Goal: Task Accomplishment & Management: Complete application form

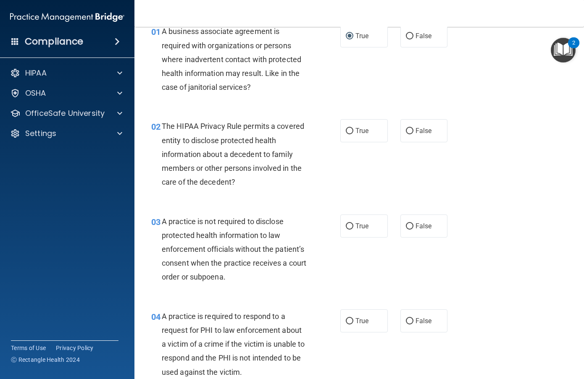
scroll to position [84, 0]
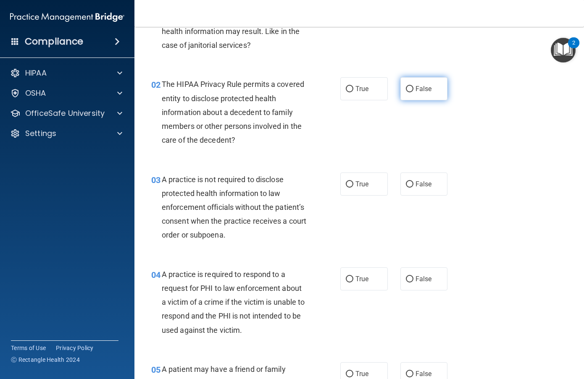
click at [407, 86] on input "False" at bounding box center [410, 89] width 8 height 6
radio input "true"
click at [406, 184] on input "False" at bounding box center [410, 185] width 8 height 6
radio input "true"
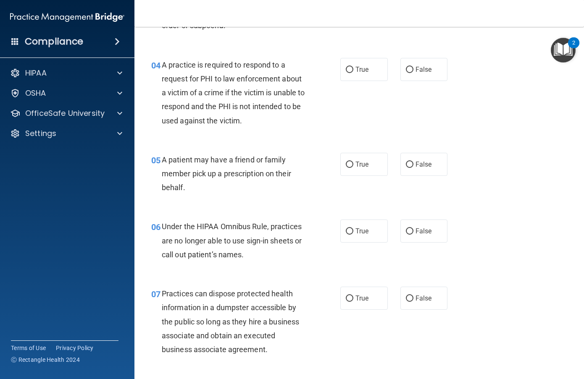
scroll to position [294, 0]
click at [346, 69] on input "True" at bounding box center [350, 69] width 8 height 6
radio input "true"
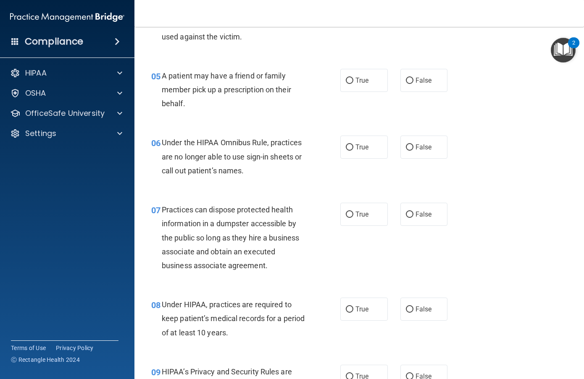
scroll to position [378, 0]
click at [346, 79] on input "True" at bounding box center [350, 80] width 8 height 6
radio input "true"
click at [347, 144] on input "True" at bounding box center [350, 147] width 8 height 6
radio input "true"
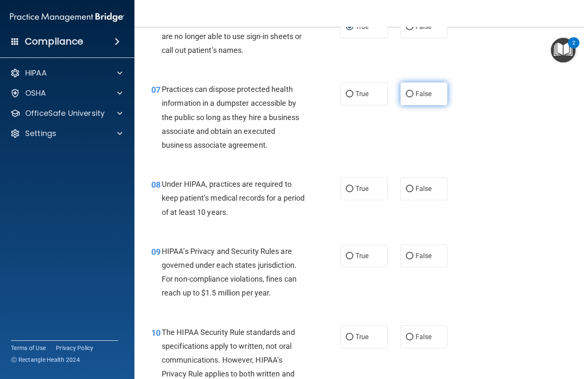
scroll to position [504, 0]
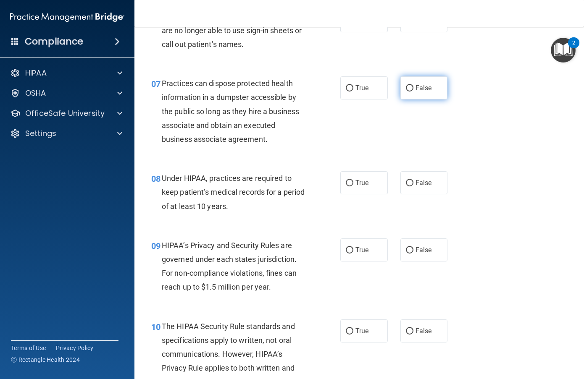
click at [408, 86] on input "False" at bounding box center [410, 88] width 8 height 6
radio input "true"
click at [348, 185] on input "True" at bounding box center [350, 183] width 8 height 6
radio input "true"
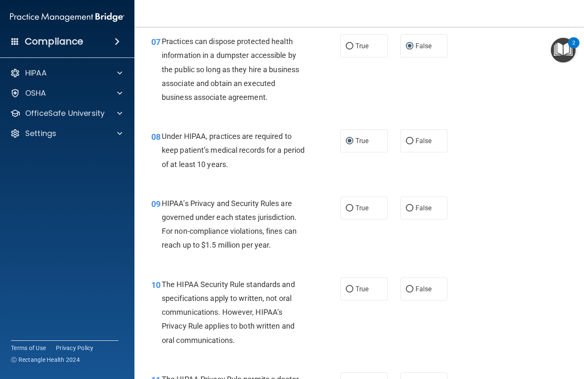
scroll to position [588, 0]
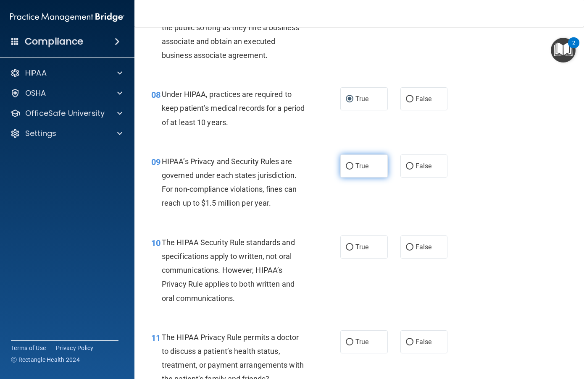
click at [350, 164] on input "True" at bounding box center [350, 166] width 8 height 6
radio input "true"
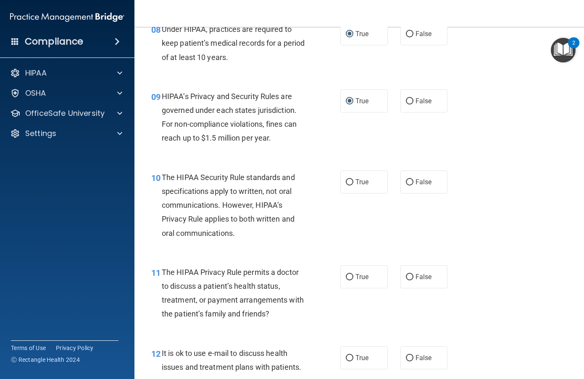
scroll to position [672, 0]
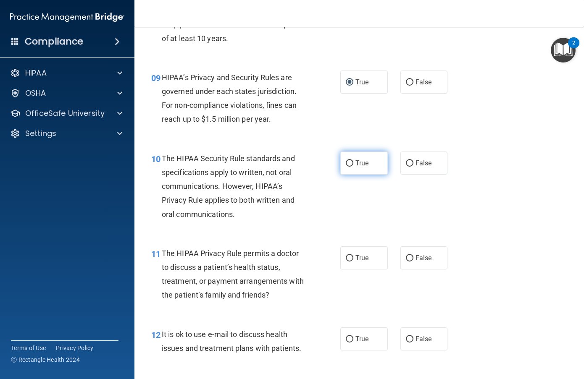
click at [348, 164] on input "True" at bounding box center [350, 164] width 8 height 6
radio input "true"
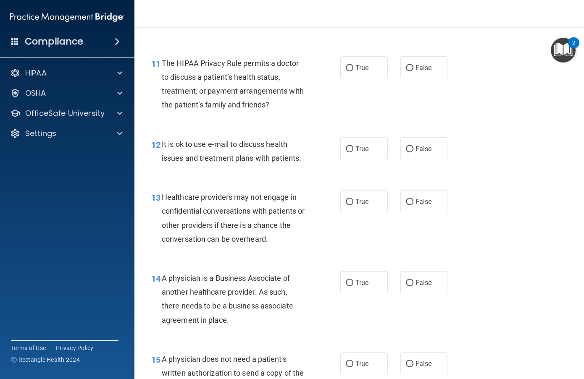
scroll to position [882, 0]
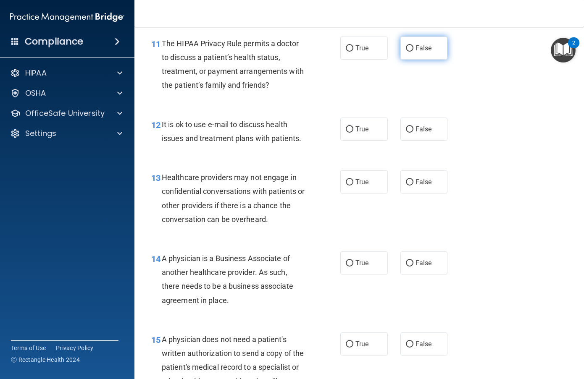
click at [406, 46] on input "False" at bounding box center [410, 48] width 8 height 6
radio input "true"
click at [346, 129] on input "True" at bounding box center [350, 129] width 8 height 6
radio input "true"
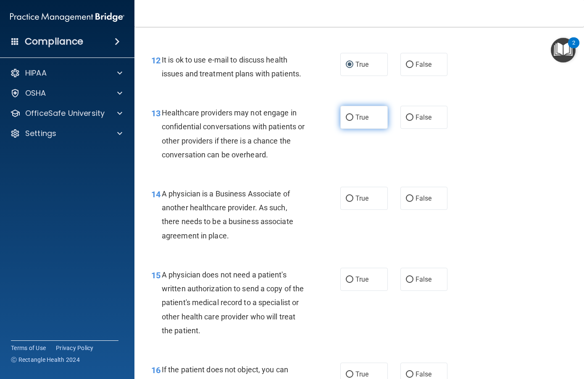
scroll to position [966, 0]
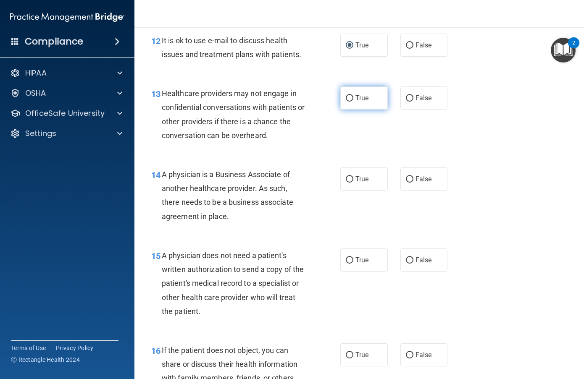
click at [348, 101] on input "True" at bounding box center [350, 98] width 8 height 6
radio input "true"
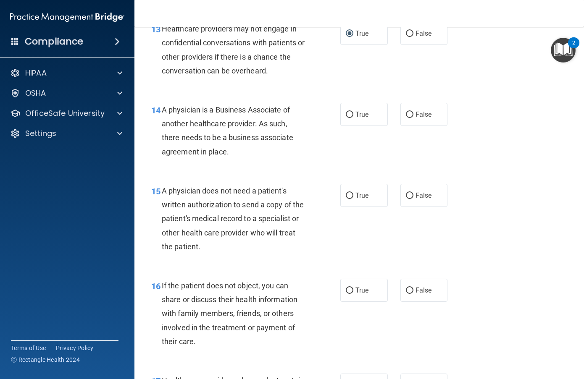
scroll to position [1050, 0]
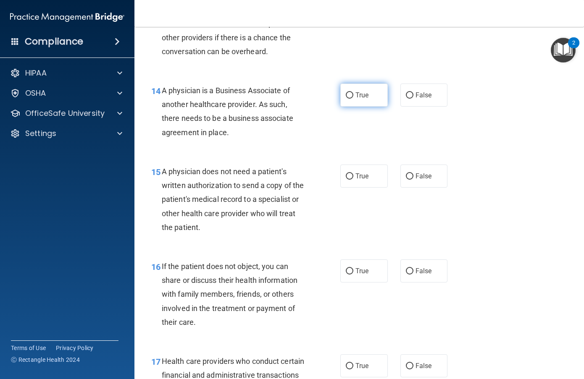
click at [351, 90] on label "True" at bounding box center [363, 95] width 47 height 23
click at [351, 92] on input "True" at bounding box center [350, 95] width 8 height 6
radio input "true"
click at [360, 179] on span "True" at bounding box center [361, 176] width 13 height 8
click at [353, 179] on input "True" at bounding box center [350, 177] width 8 height 6
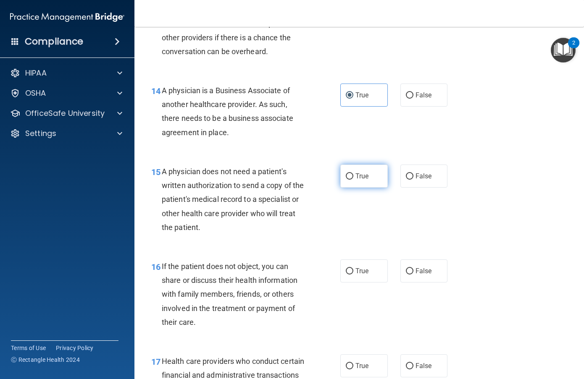
radio input "true"
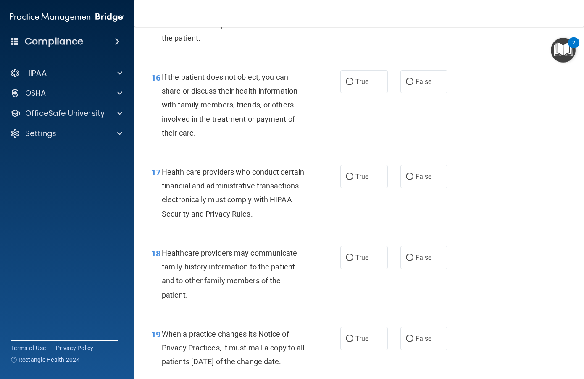
scroll to position [1261, 0]
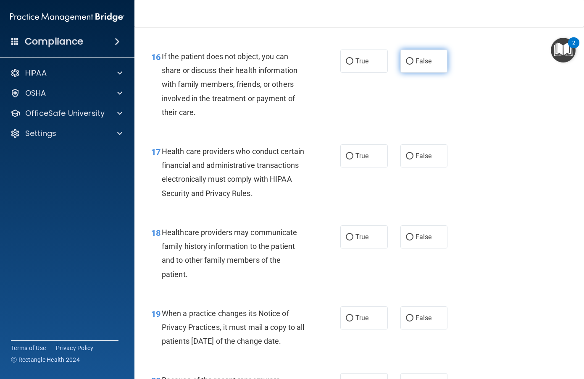
click at [406, 64] on input "False" at bounding box center [410, 61] width 8 height 6
radio input "true"
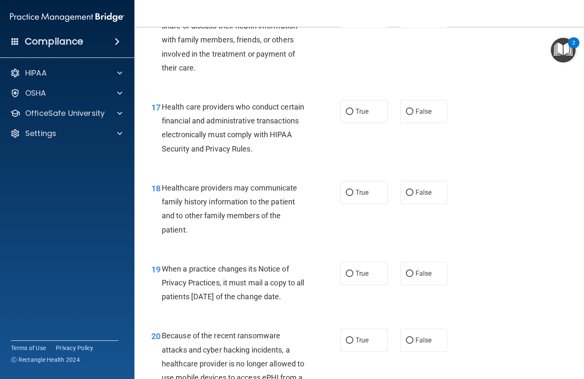
scroll to position [1345, 0]
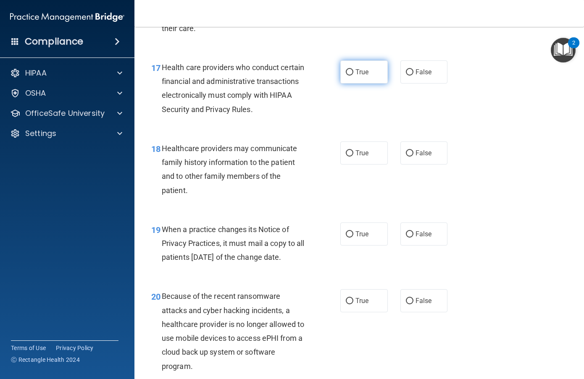
click at [346, 76] on label "True" at bounding box center [363, 72] width 47 height 23
click at [346, 76] on input "True" at bounding box center [350, 72] width 8 height 6
radio input "true"
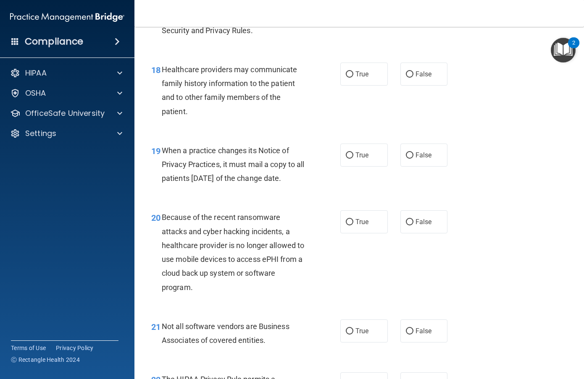
scroll to position [1429, 0]
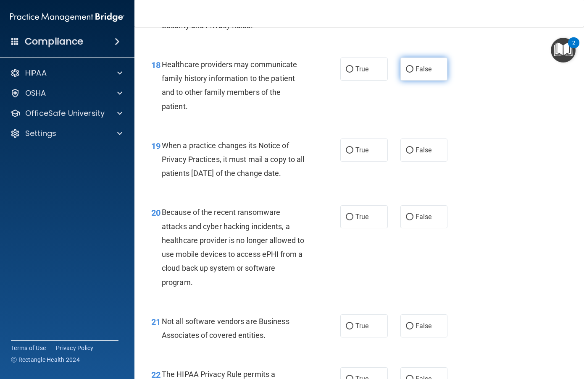
click at [410, 68] on label "False" at bounding box center [423, 69] width 47 height 23
click at [410, 68] on input "False" at bounding box center [410, 69] width 8 height 6
radio input "true"
click at [367, 147] on label "True" at bounding box center [363, 150] width 47 height 23
click at [353, 147] on input "True" at bounding box center [350, 150] width 8 height 6
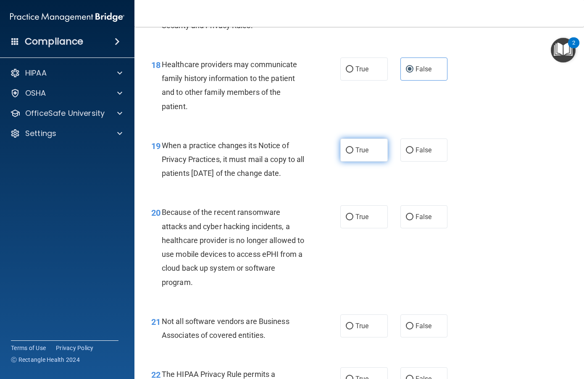
radio input "true"
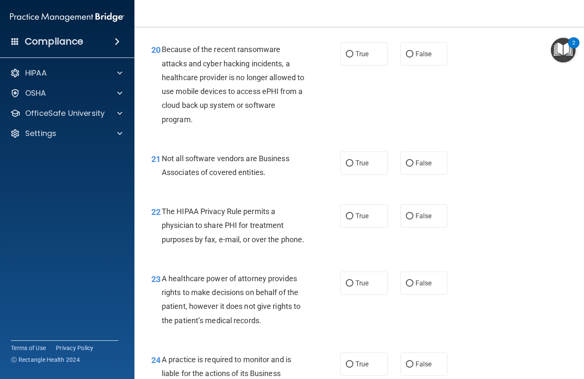
scroll to position [1597, 0]
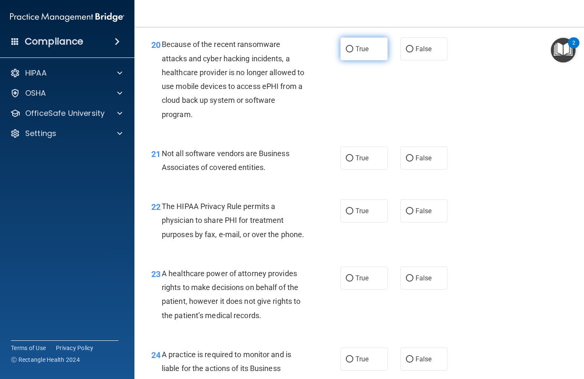
click at [355, 53] on span "True" at bounding box center [361, 49] width 13 height 8
click at [353, 53] on input "True" at bounding box center [350, 49] width 8 height 6
radio input "true"
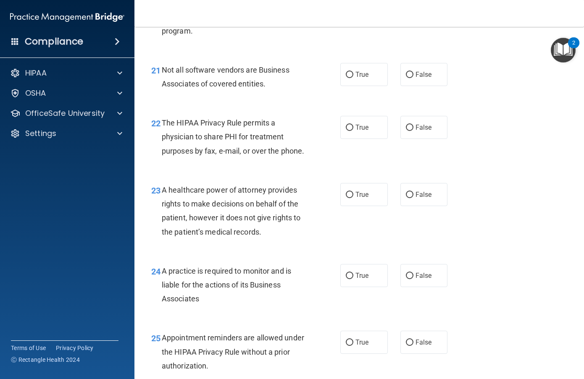
scroll to position [1681, 0]
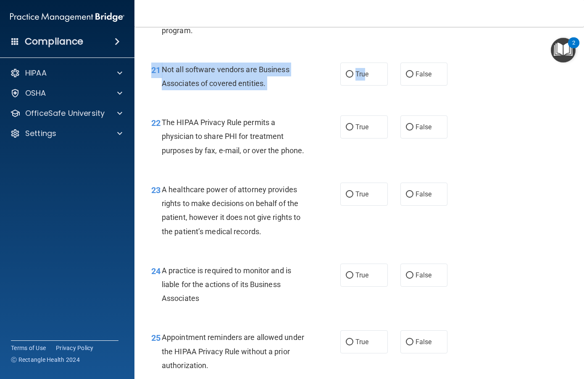
drag, startPoint x: 363, startPoint y: 92, endPoint x: 361, endPoint y: 107, distance: 14.3
click at [361, 105] on div "21 Not all software vendors are Business Associates of covered entities. True F…" at bounding box center [359, 78] width 429 height 53
click at [358, 86] on label "True" at bounding box center [363, 74] width 47 height 23
click at [353, 78] on input "True" at bounding box center [350, 74] width 8 height 6
radio input "true"
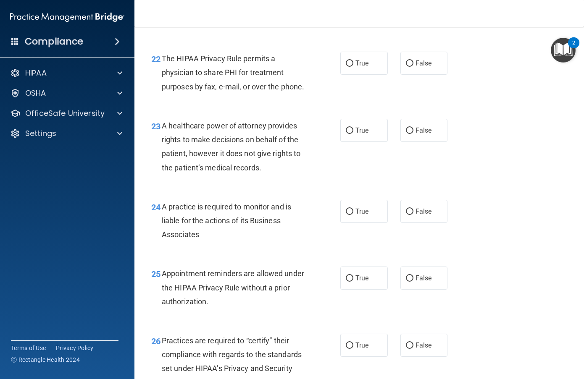
scroll to position [1765, 0]
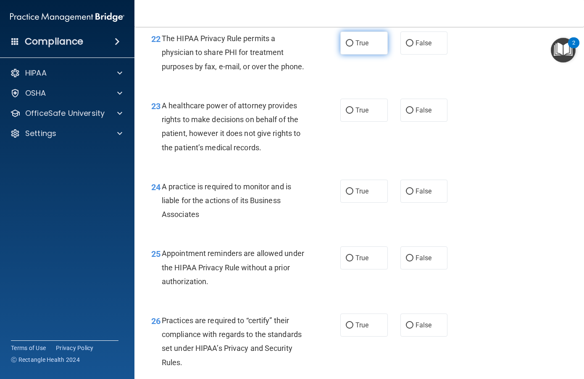
click at [355, 47] on span "True" at bounding box center [361, 43] width 13 height 8
click at [353, 47] on input "True" at bounding box center [350, 43] width 8 height 6
radio input "true"
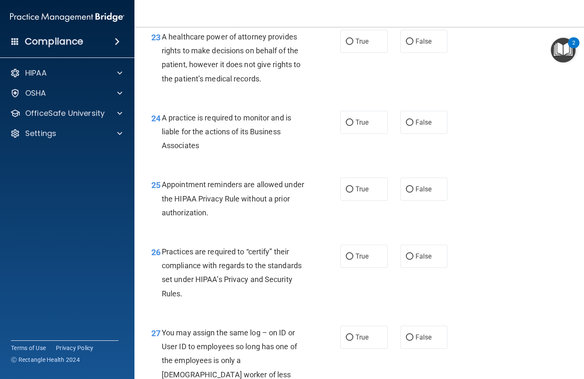
scroll to position [1849, 0]
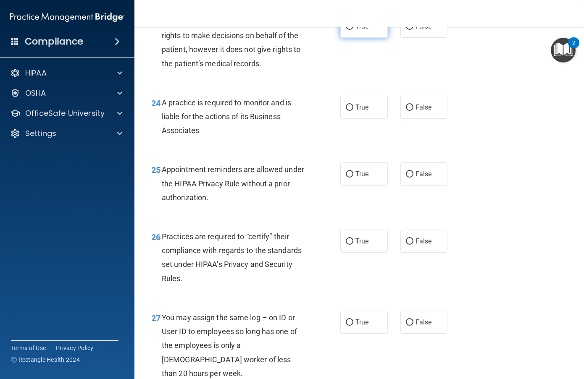
click at [369, 38] on label "True" at bounding box center [363, 26] width 47 height 23
click at [353, 30] on input "True" at bounding box center [350, 27] width 8 height 6
radio input "true"
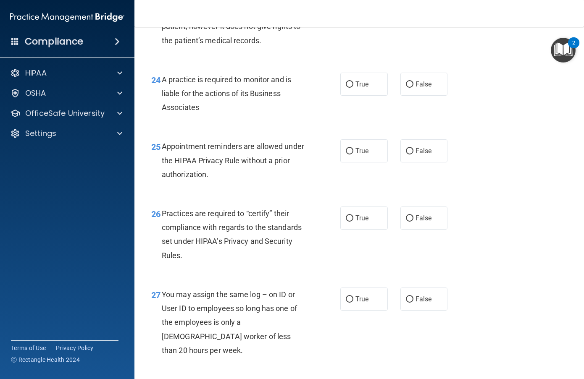
scroll to position [1891, 0]
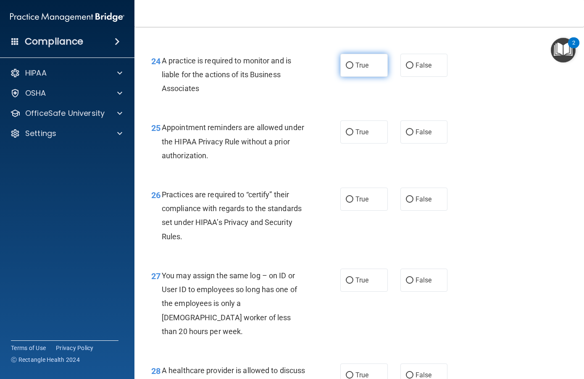
click at [364, 69] on span "True" at bounding box center [361, 65] width 13 height 8
click at [353, 69] on input "True" at bounding box center [350, 66] width 8 height 6
radio input "true"
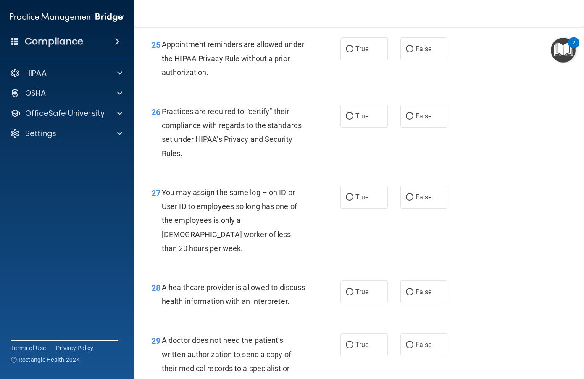
scroll to position [1975, 0]
click at [357, 52] on span "True" at bounding box center [361, 48] width 13 height 8
click at [353, 52] on input "True" at bounding box center [350, 48] width 8 height 6
radio input "true"
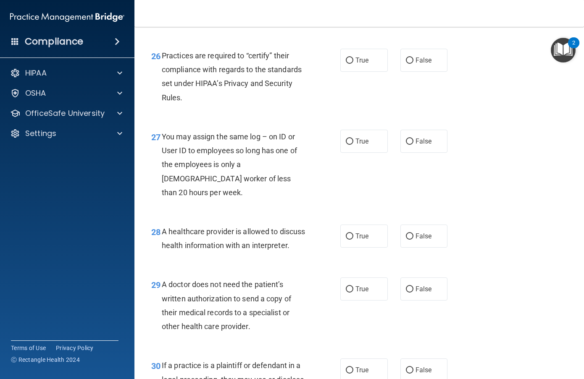
scroll to position [2017, 0]
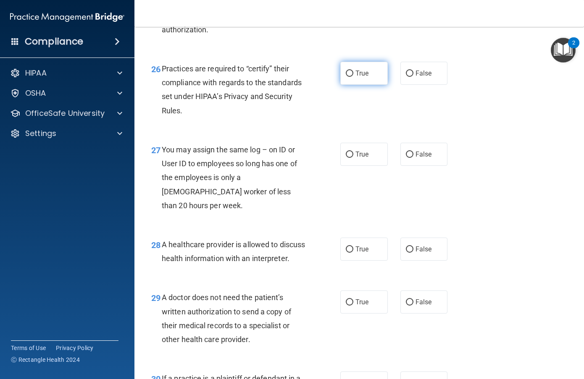
click at [346, 77] on input "True" at bounding box center [350, 74] width 8 height 6
radio input "true"
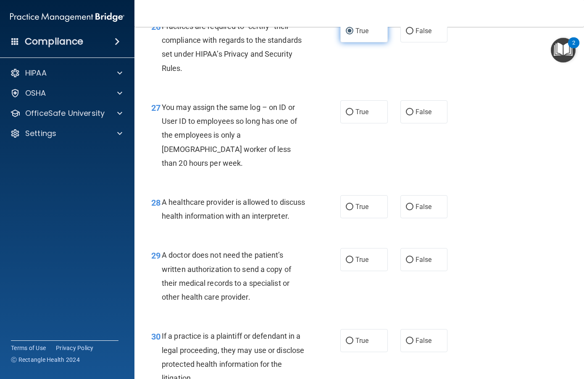
scroll to position [2101, 0]
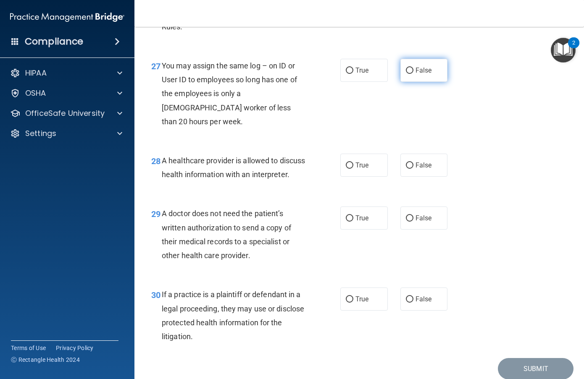
click at [406, 74] on input "False" at bounding box center [410, 71] width 8 height 6
radio input "true"
click at [355, 169] on span "True" at bounding box center [361, 165] width 13 height 8
click at [353, 169] on input "True" at bounding box center [350, 166] width 8 height 6
radio input "true"
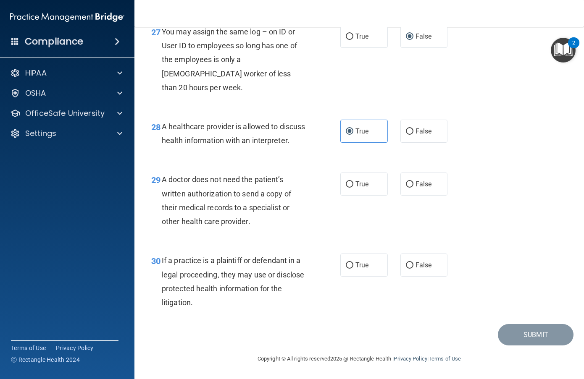
scroll to position [2163, 0]
click at [363, 185] on span "True" at bounding box center [361, 184] width 13 height 8
click at [353, 185] on input "True" at bounding box center [350, 185] width 8 height 6
radio input "true"
click at [358, 265] on span "True" at bounding box center [361, 265] width 13 height 8
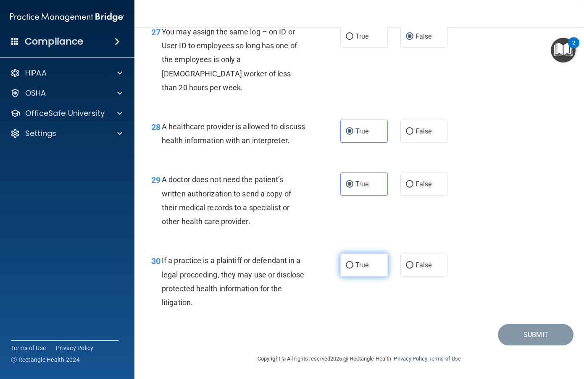
click at [353, 265] on input "True" at bounding box center [350, 266] width 8 height 6
radio input "true"
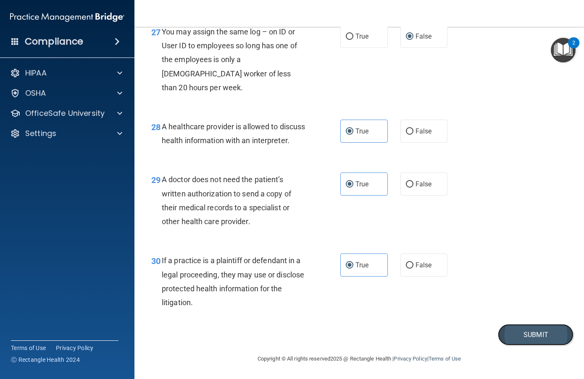
click at [510, 340] on button "Submit" at bounding box center [536, 334] width 76 height 21
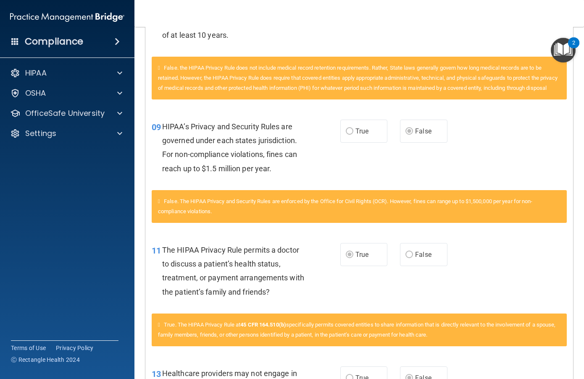
scroll to position [672, 0]
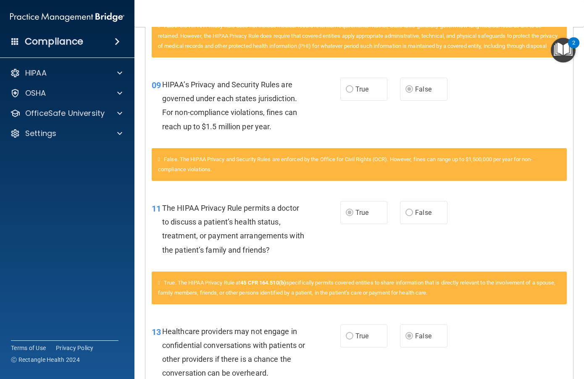
drag, startPoint x: 348, startPoint y: 211, endPoint x: 306, endPoint y: 223, distance: 43.3
click at [306, 223] on div "The HIPAA Privacy Rule permits a doctor to discuss a patient’s health status, t…" at bounding box center [237, 229] width 151 height 56
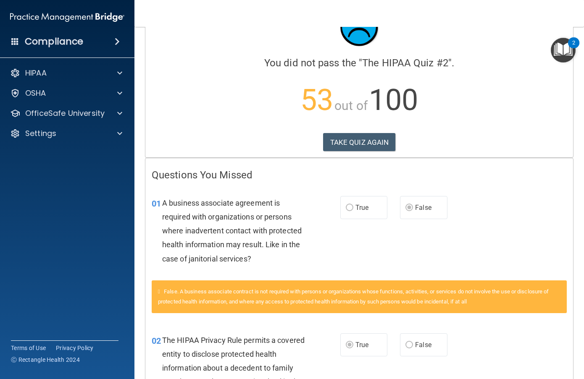
scroll to position [0, 0]
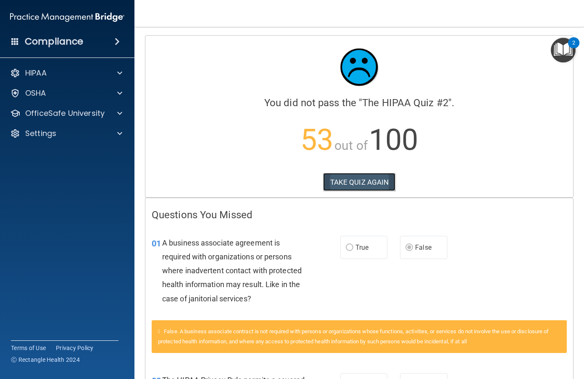
click at [369, 180] on button "TAKE QUIZ AGAIN" at bounding box center [359, 182] width 73 height 18
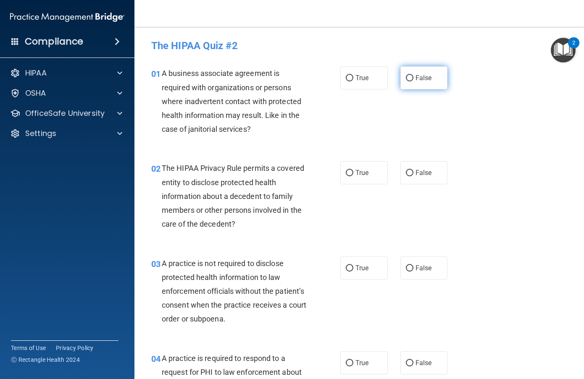
click at [406, 79] on input "False" at bounding box center [410, 78] width 8 height 6
radio input "true"
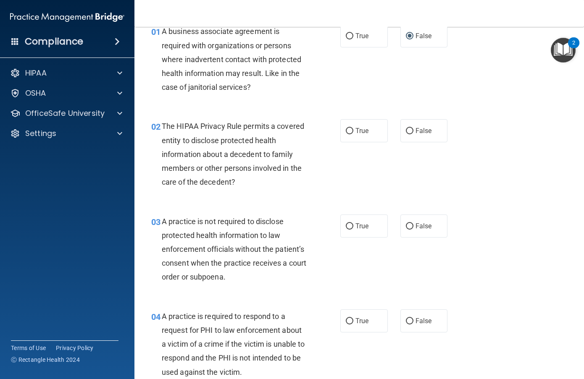
scroll to position [84, 0]
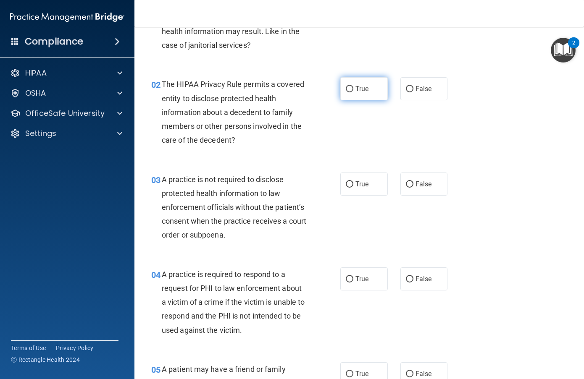
click at [349, 88] on input "True" at bounding box center [350, 89] width 8 height 6
radio input "true"
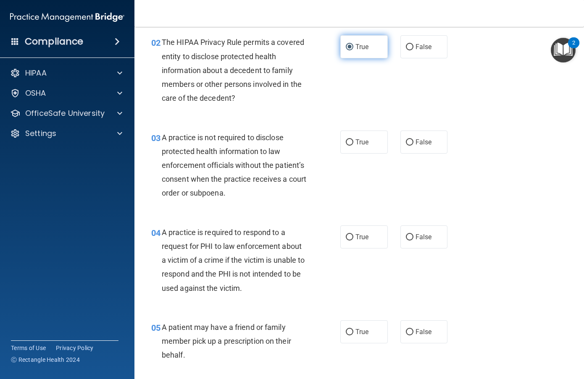
scroll to position [168, 0]
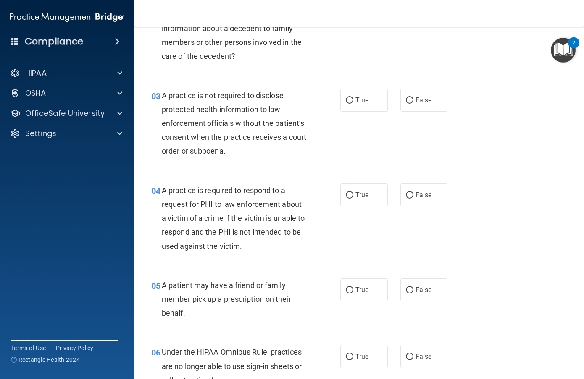
click at [489, 108] on div "03 A practice is not required to disclose protected health information to law e…" at bounding box center [359, 125] width 429 height 95
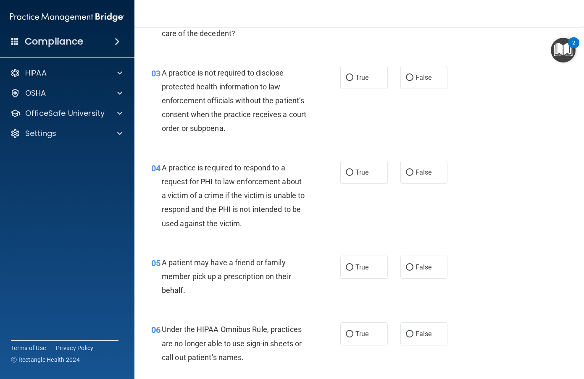
scroll to position [210, 0]
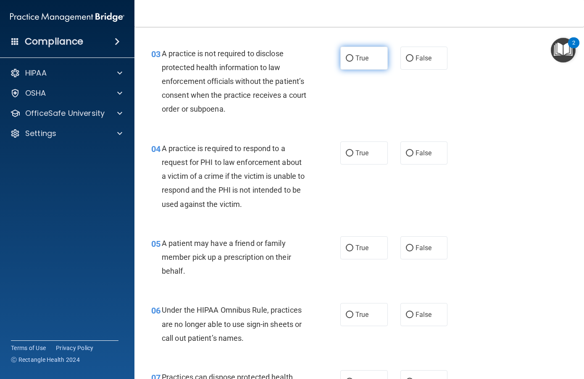
click at [364, 61] on span "True" at bounding box center [361, 58] width 13 height 8
click at [353, 61] on input "True" at bounding box center [350, 58] width 8 height 6
radio input "true"
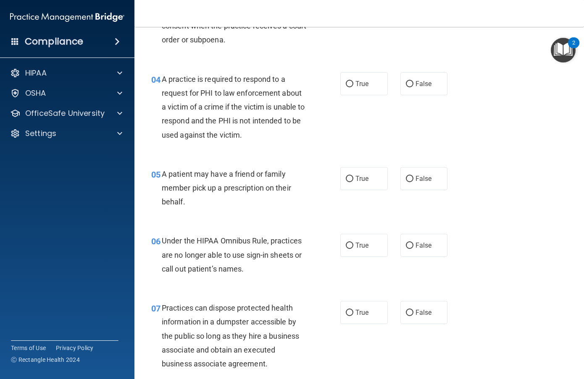
scroll to position [294, 0]
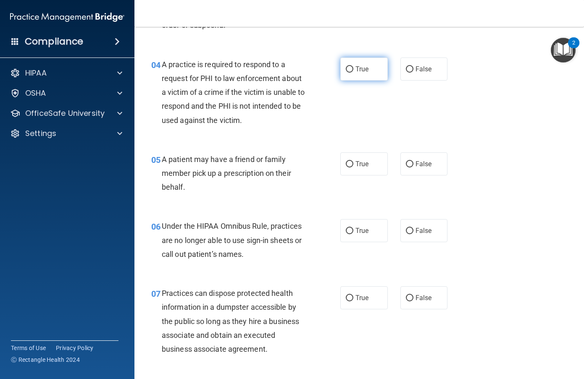
click at [355, 71] on span "True" at bounding box center [361, 69] width 13 height 8
click at [353, 71] on input "True" at bounding box center [350, 69] width 8 height 6
radio input "true"
click at [355, 168] on span "True" at bounding box center [361, 164] width 13 height 8
click at [353, 168] on input "True" at bounding box center [350, 164] width 8 height 6
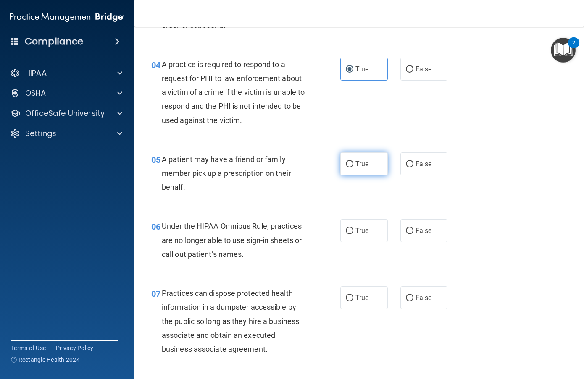
radio input "true"
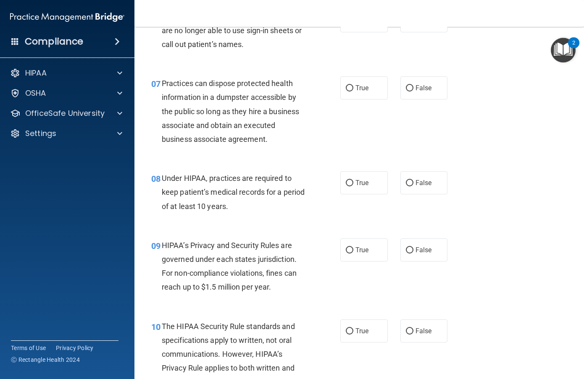
scroll to position [462, 0]
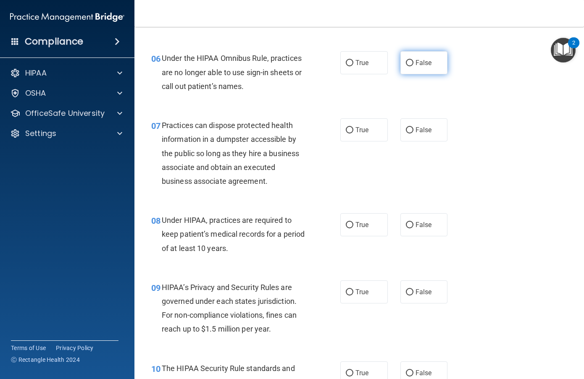
click at [409, 68] on label "False" at bounding box center [423, 62] width 47 height 23
click at [409, 66] on input "False" at bounding box center [410, 63] width 8 height 6
radio input "true"
click at [346, 130] on input "True" at bounding box center [350, 130] width 8 height 6
radio input "true"
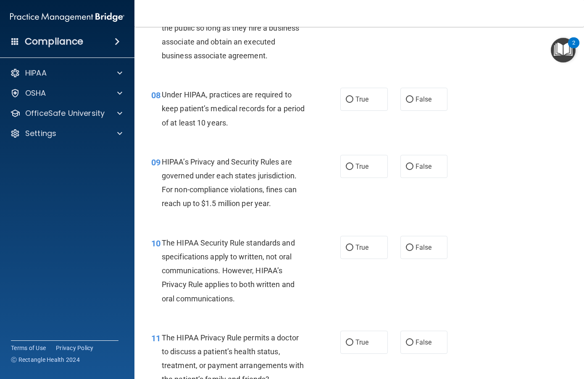
scroll to position [588, 0]
click at [402, 104] on label "False" at bounding box center [423, 98] width 47 height 23
click at [406, 103] on input "False" at bounding box center [410, 99] width 8 height 6
radio input "true"
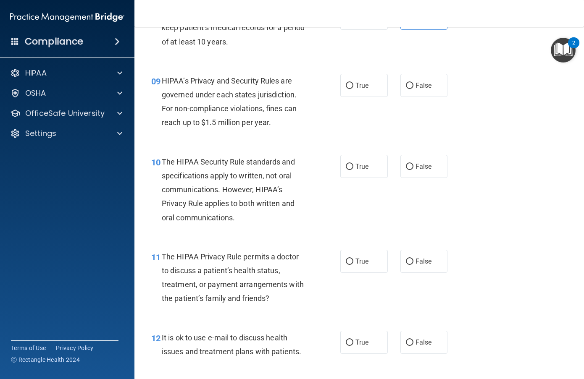
scroll to position [672, 0]
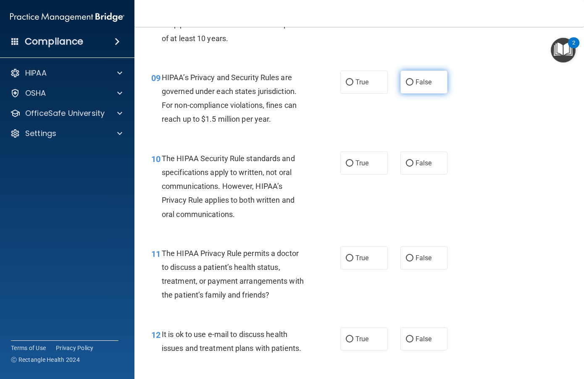
click at [406, 85] on input "False" at bounding box center [410, 82] width 8 height 6
radio input "true"
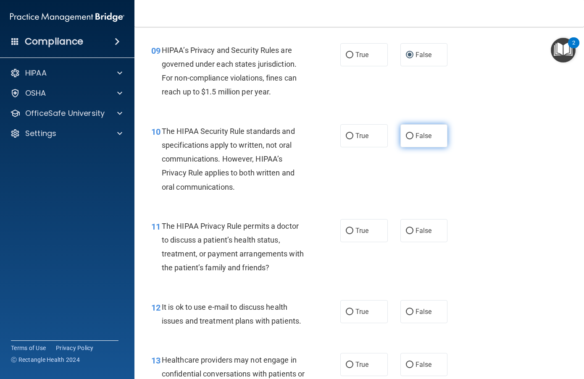
scroll to position [714, 0]
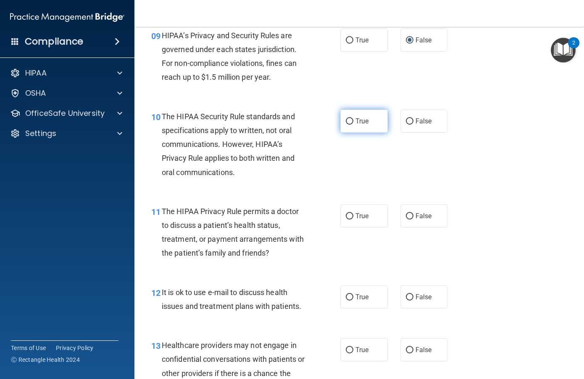
click at [352, 117] on label "True" at bounding box center [363, 121] width 47 height 23
click at [352, 118] on input "True" at bounding box center [350, 121] width 8 height 6
radio input "true"
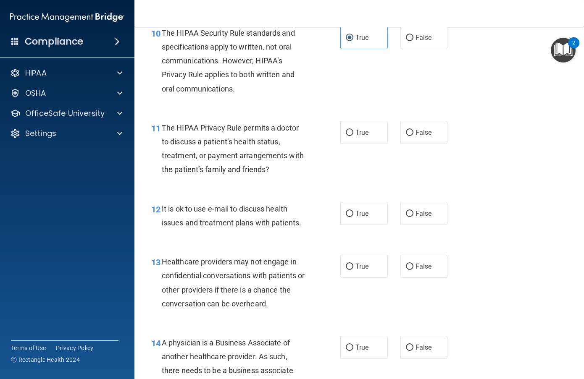
scroll to position [798, 0]
click at [348, 124] on label "True" at bounding box center [363, 132] width 47 height 23
click at [348, 129] on input "True" at bounding box center [350, 132] width 8 height 6
radio input "true"
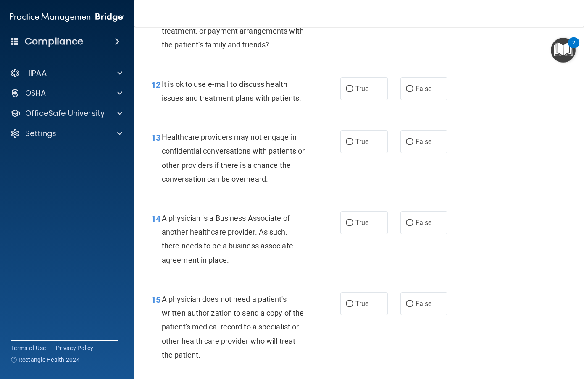
scroll to position [924, 0]
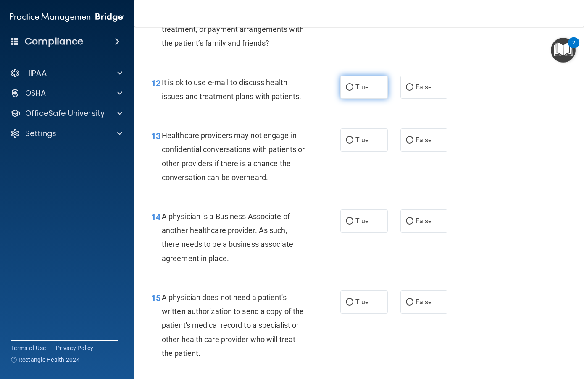
click at [364, 84] on span "True" at bounding box center [361, 87] width 13 height 8
click at [353, 84] on input "True" at bounding box center [350, 87] width 8 height 6
radio input "true"
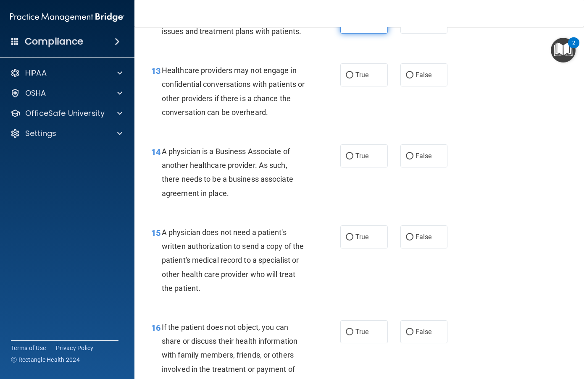
scroll to position [1008, 0]
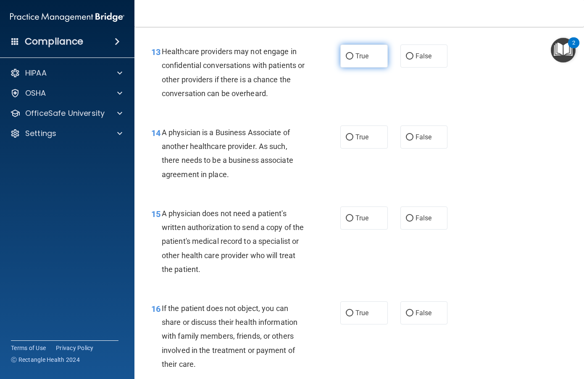
click at [361, 60] on span "True" at bounding box center [361, 56] width 13 height 8
click at [353, 60] on input "True" at bounding box center [350, 56] width 8 height 6
radio input "true"
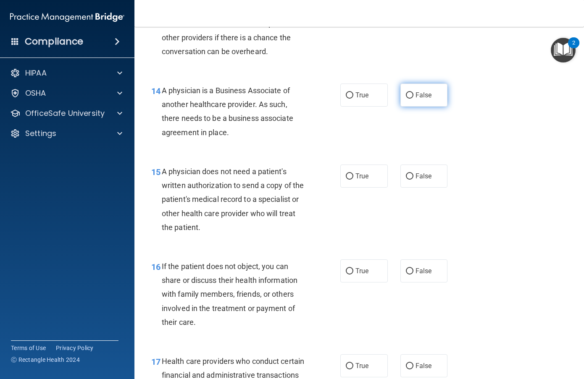
click at [411, 94] on label "False" at bounding box center [423, 95] width 47 height 23
click at [411, 94] on input "False" at bounding box center [410, 95] width 8 height 6
radio input "true"
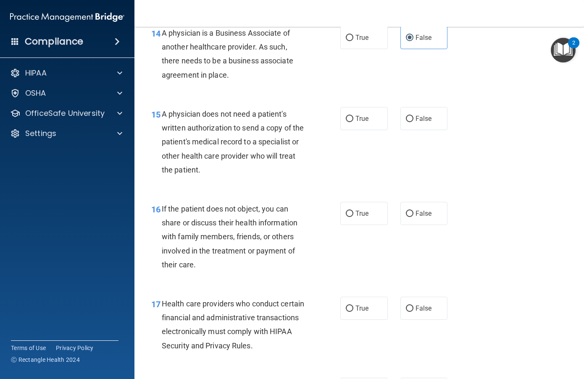
scroll to position [1135, 0]
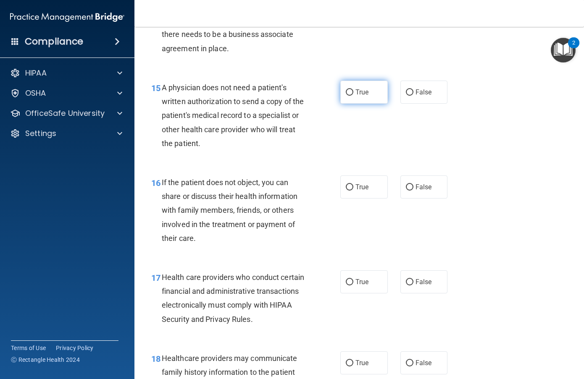
click at [358, 97] on label "True" at bounding box center [363, 92] width 47 height 23
click at [353, 96] on input "True" at bounding box center [350, 93] width 8 height 6
radio input "true"
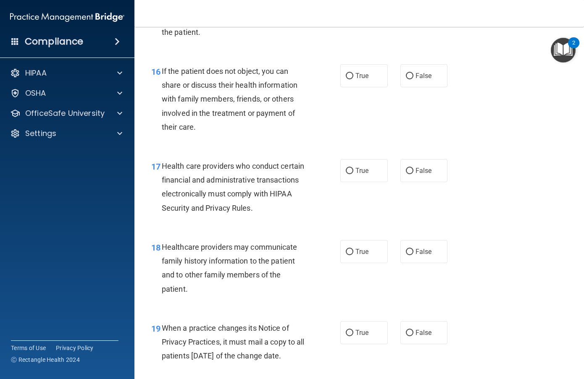
scroll to position [1261, 0]
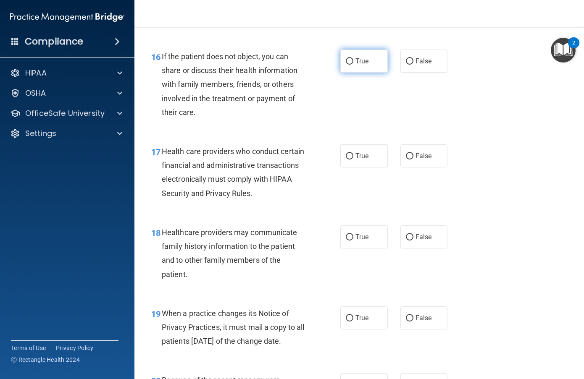
click at [346, 59] on input "True" at bounding box center [350, 61] width 8 height 6
radio input "true"
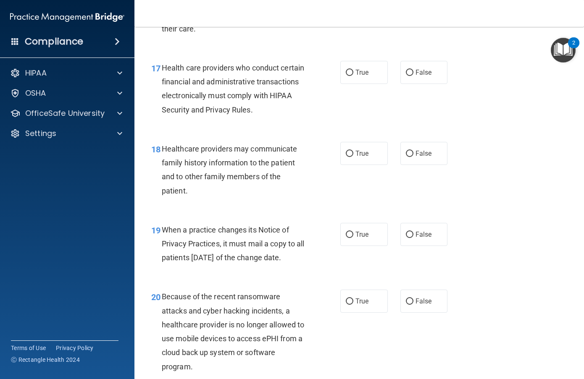
scroll to position [1345, 0]
click at [347, 72] on input "True" at bounding box center [350, 72] width 8 height 6
radio input "true"
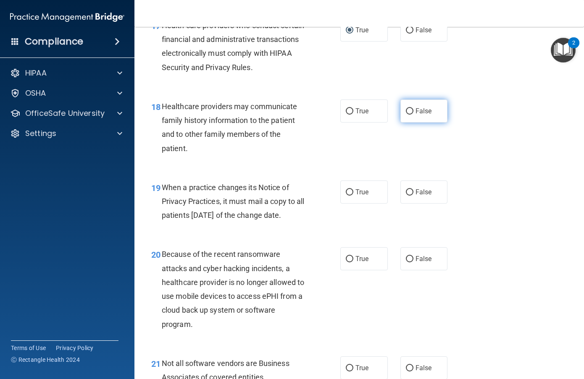
click at [408, 107] on label "False" at bounding box center [423, 111] width 47 height 23
click at [408, 108] on input "False" at bounding box center [410, 111] width 8 height 6
radio input "true"
click at [406, 191] on input "False" at bounding box center [410, 193] width 8 height 6
radio input "true"
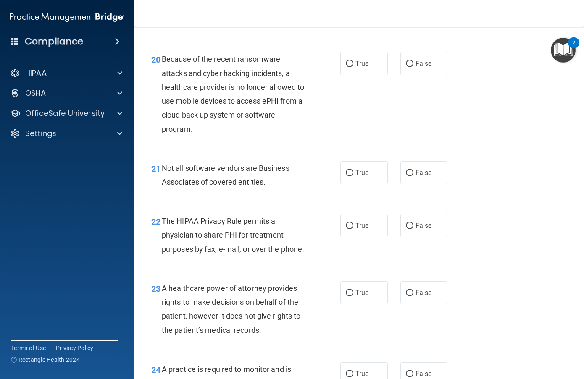
scroll to position [1597, 0]
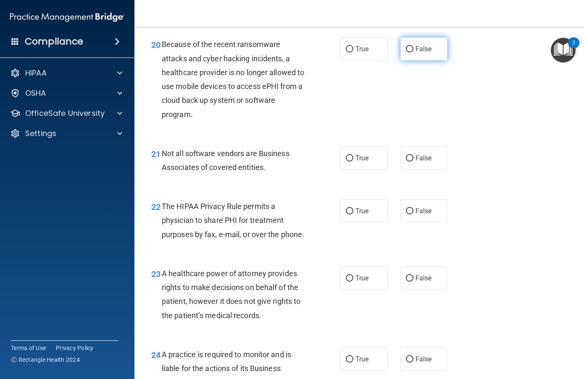
click at [407, 53] on input "False" at bounding box center [410, 49] width 8 height 6
radio input "true"
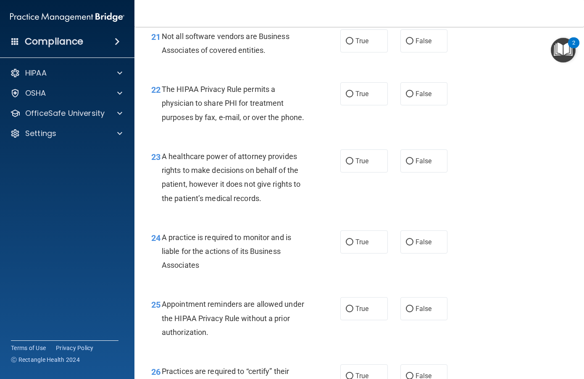
scroll to position [1723, 0]
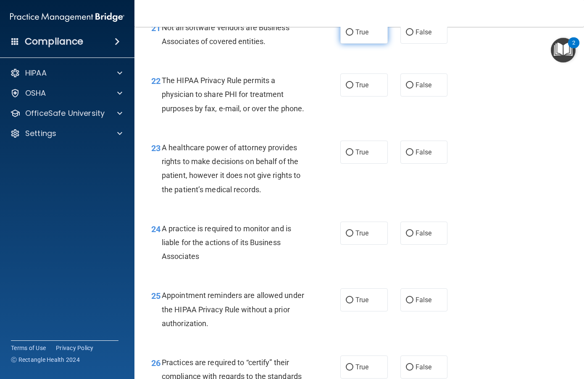
click at [362, 36] on span "True" at bounding box center [361, 32] width 13 height 8
click at [353, 36] on input "True" at bounding box center [350, 32] width 8 height 6
radio input "true"
click at [360, 89] on span "True" at bounding box center [361, 85] width 13 height 8
click at [353, 89] on input "True" at bounding box center [350, 85] width 8 height 6
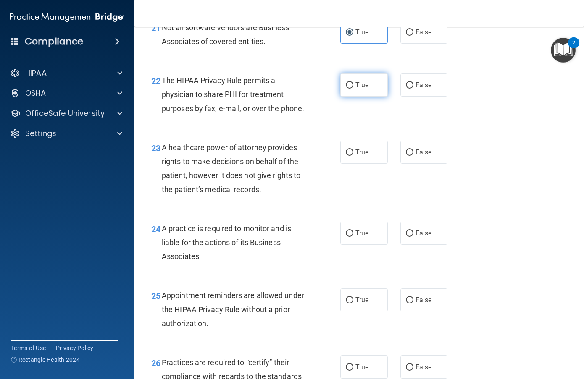
radio input "true"
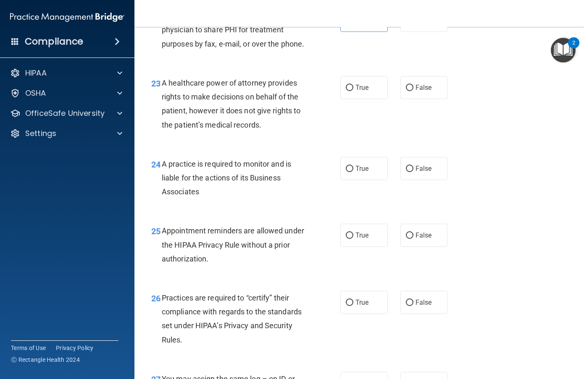
scroll to position [1807, 0]
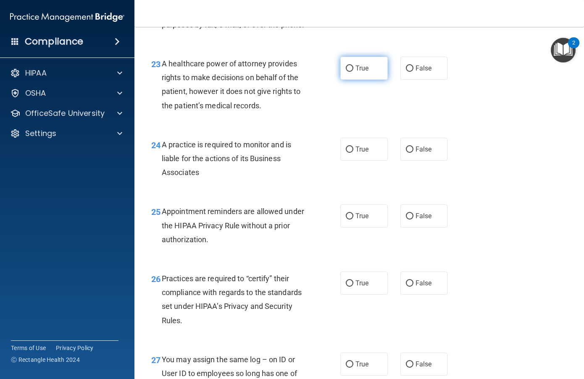
click at [361, 72] on span "True" at bounding box center [361, 68] width 13 height 8
click at [353, 72] on input "True" at bounding box center [350, 69] width 8 height 6
radio input "true"
click at [406, 153] on input "False" at bounding box center [410, 150] width 8 height 6
radio input "true"
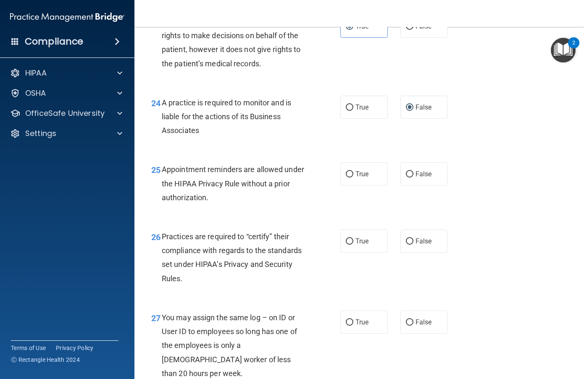
scroll to position [1891, 0]
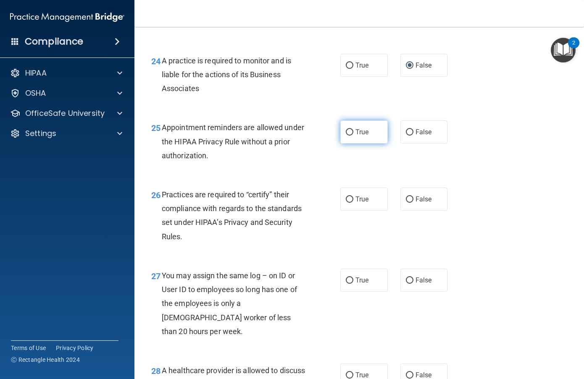
click at [360, 136] on span "True" at bounding box center [361, 132] width 13 height 8
click at [353, 136] on input "True" at bounding box center [350, 132] width 8 height 6
radio input "true"
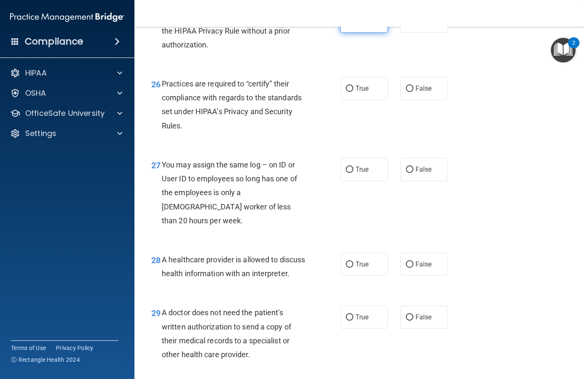
scroll to position [2017, 0]
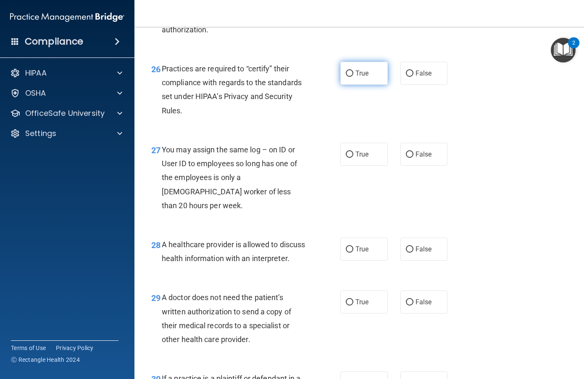
click at [360, 77] on span "True" at bounding box center [361, 73] width 13 height 8
click at [353, 77] on input "True" at bounding box center [350, 74] width 8 height 6
radio input "true"
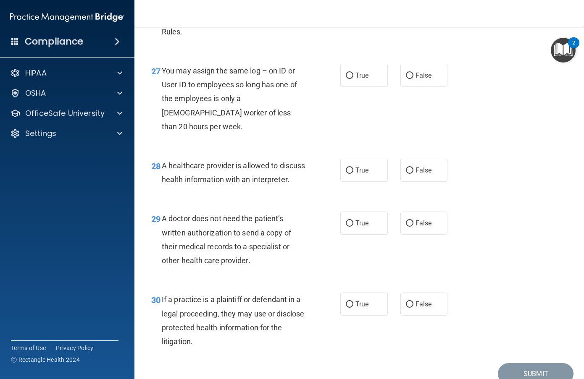
scroll to position [2101, 0]
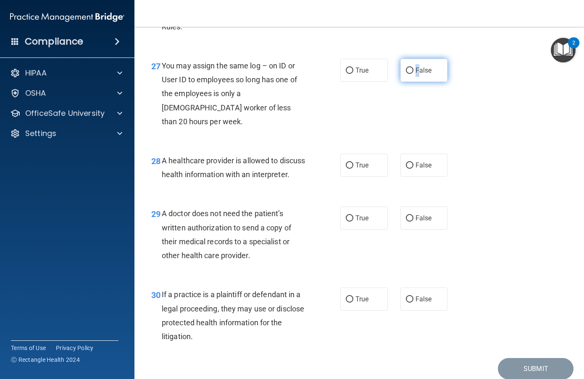
click at [416, 74] on span "False" at bounding box center [424, 70] width 16 height 8
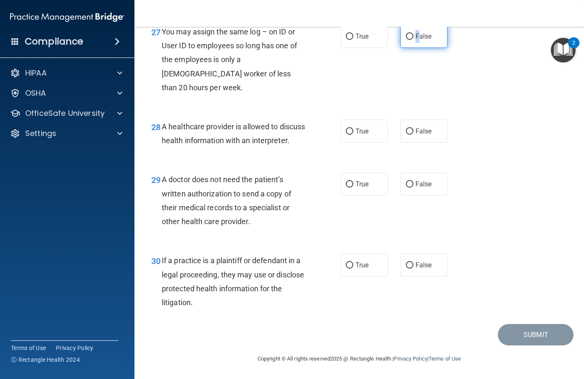
scroll to position [2163, 0]
click at [355, 127] on span "True" at bounding box center [361, 131] width 13 height 8
click at [353, 129] on input "True" at bounding box center [350, 132] width 8 height 6
radio input "true"
click at [359, 180] on label "True" at bounding box center [363, 184] width 47 height 23
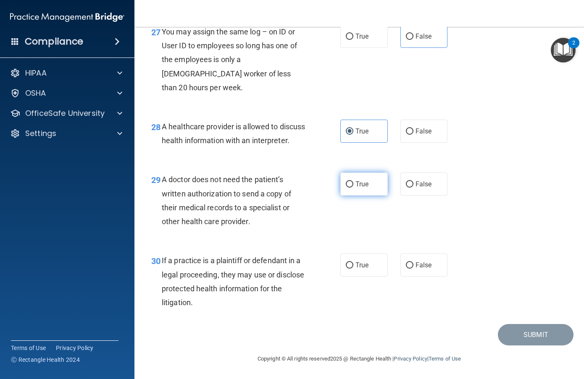
click at [353, 182] on input "True" at bounding box center [350, 185] width 8 height 6
radio input "true"
click at [361, 266] on span "True" at bounding box center [361, 265] width 13 height 8
click at [353, 266] on input "True" at bounding box center [350, 266] width 8 height 6
radio input "true"
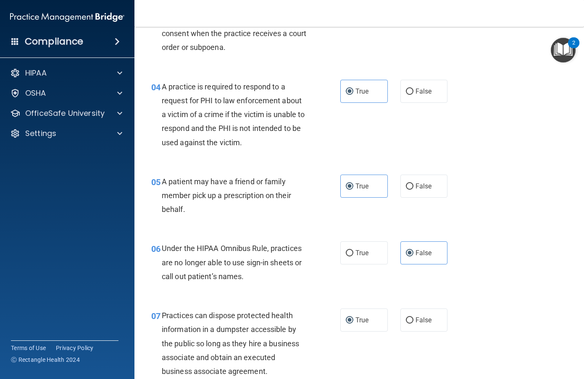
scroll to position [0, 0]
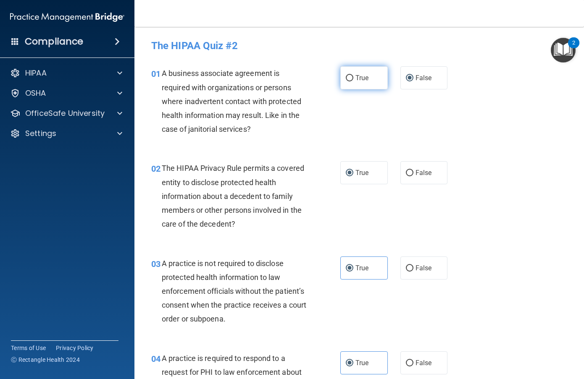
click at [355, 79] on span "True" at bounding box center [361, 78] width 13 height 8
click at [353, 79] on input "True" at bounding box center [350, 78] width 8 height 6
radio input "true"
click at [408, 82] on label "False" at bounding box center [423, 77] width 47 height 23
click at [408, 82] on input "False" at bounding box center [410, 78] width 8 height 6
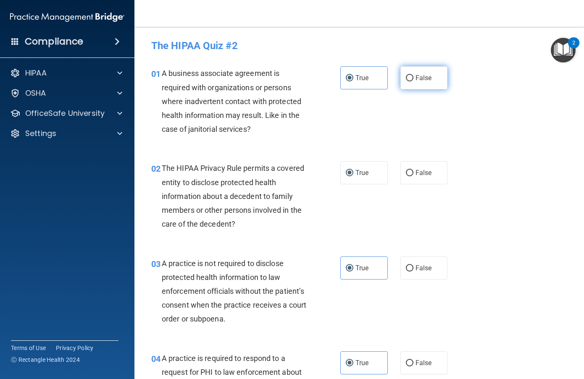
radio input "true"
radio input "false"
click at [502, 182] on div "02 The HIPAA Privacy Rule permits a covered entity to disclose protected health…" at bounding box center [359, 198] width 429 height 95
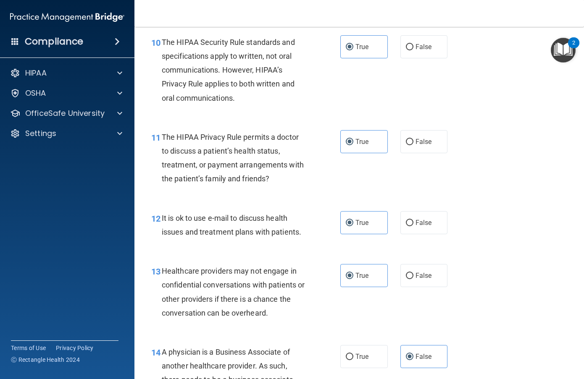
scroll to position [798, 0]
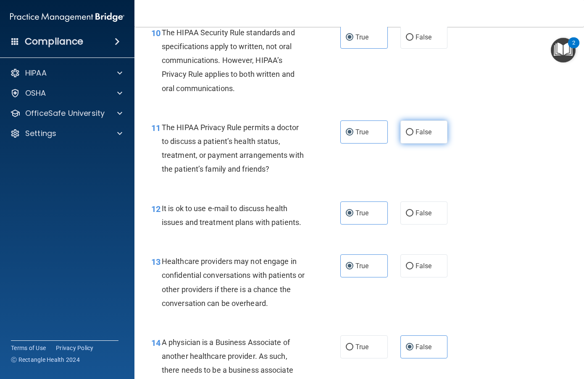
click at [416, 135] on span "False" at bounding box center [424, 132] width 16 height 8
click at [413, 135] on input "False" at bounding box center [410, 132] width 8 height 6
radio input "true"
click at [369, 136] on label "True" at bounding box center [363, 132] width 47 height 23
click at [353, 136] on input "True" at bounding box center [350, 132] width 8 height 6
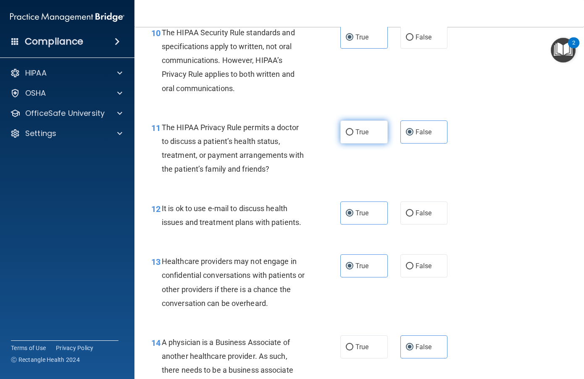
radio input "true"
radio input "false"
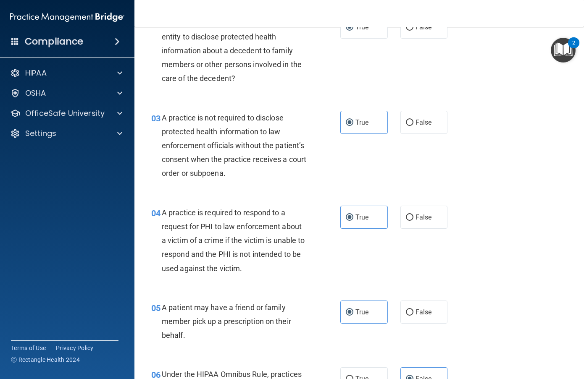
scroll to position [0, 0]
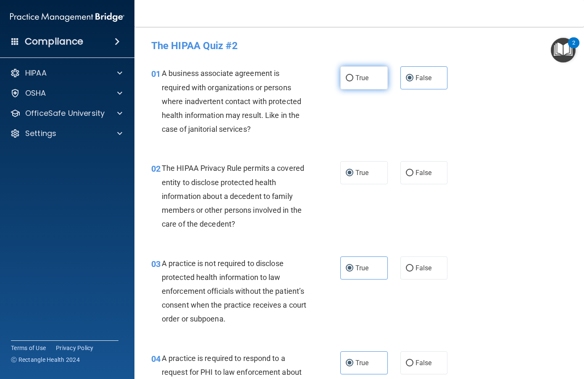
click at [362, 83] on label "True" at bounding box center [363, 77] width 47 height 23
click at [353, 82] on input "True" at bounding box center [350, 78] width 8 height 6
radio input "true"
click at [427, 79] on span "False" at bounding box center [424, 78] width 16 height 8
click at [413, 79] on input "False" at bounding box center [410, 78] width 8 height 6
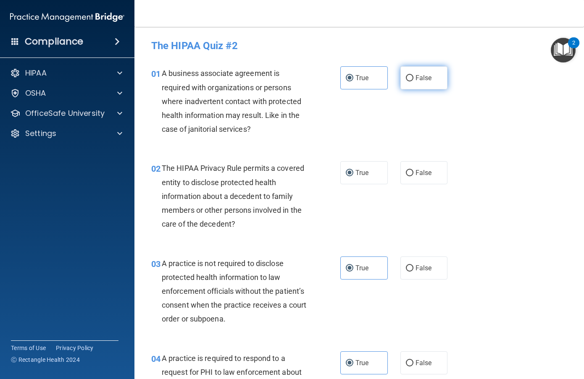
radio input "true"
radio input "false"
click at [496, 189] on div "02 The HIPAA Privacy Rule permits a covered entity to disclose protected health…" at bounding box center [359, 198] width 429 height 95
click at [408, 171] on input "False" at bounding box center [410, 173] width 8 height 6
radio input "true"
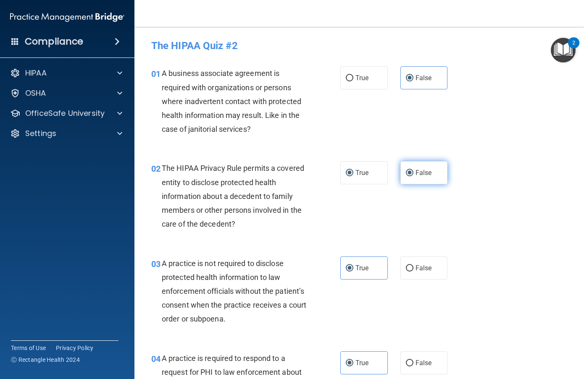
radio input "false"
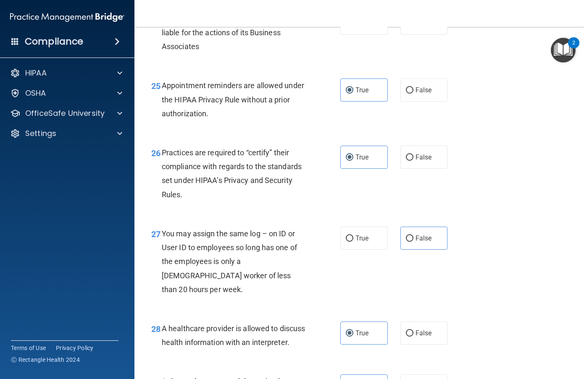
scroll to position [2163, 0]
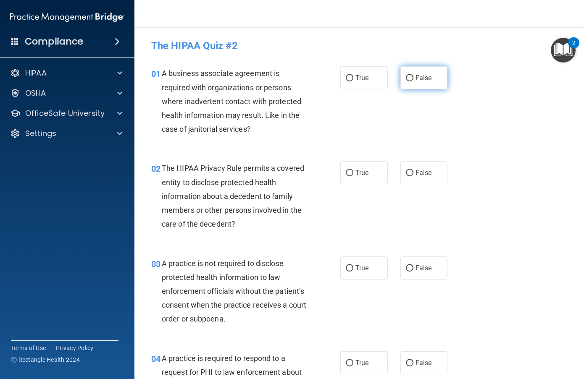
click at [406, 79] on input "False" at bounding box center [410, 78] width 8 height 6
radio input "true"
click at [410, 175] on label "False" at bounding box center [423, 172] width 47 height 23
click at [410, 175] on input "False" at bounding box center [410, 173] width 8 height 6
radio input "true"
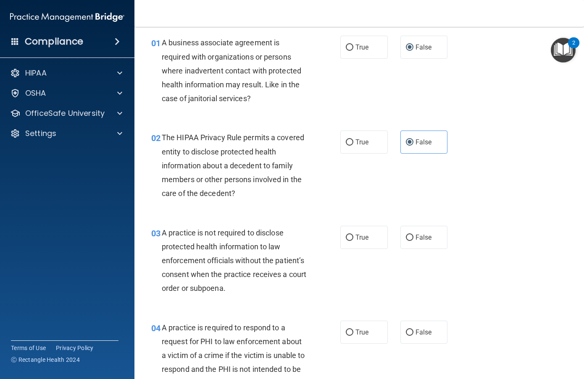
scroll to position [126, 0]
